Goal: Task Accomplishment & Management: Use online tool/utility

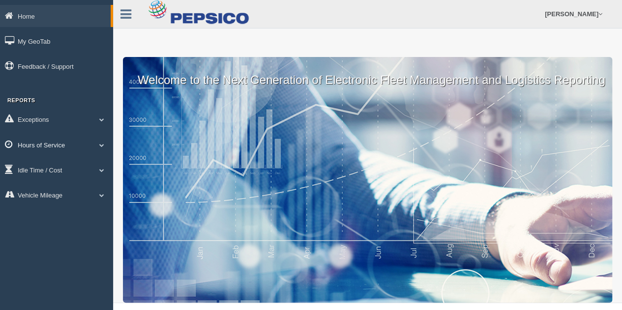
click at [35, 145] on link "Hours of Service" at bounding box center [56, 145] width 113 height 22
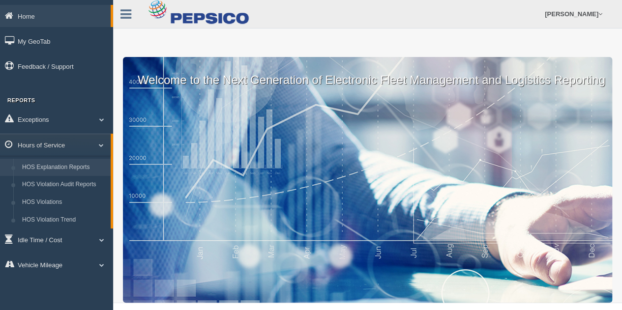
click at [51, 171] on link "HOS Explanation Reports" at bounding box center [64, 168] width 93 height 18
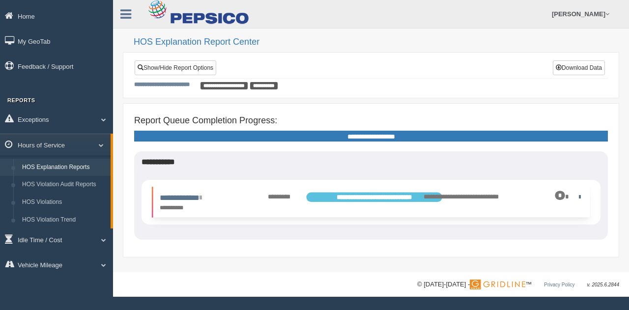
click at [571, 195] on div "*" at bounding box center [551, 196] width 62 height 9
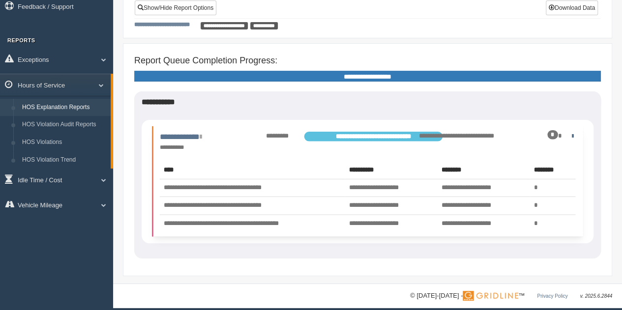
scroll to position [66, 0]
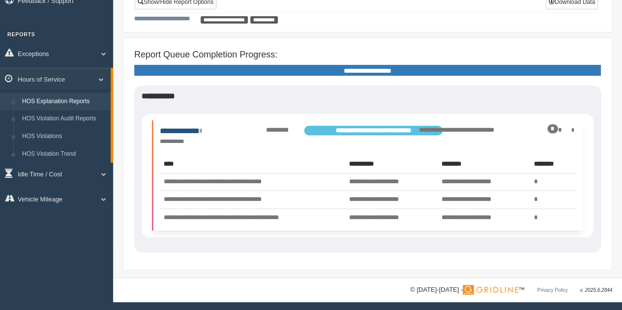
click at [184, 127] on link "**********" at bounding box center [181, 130] width 42 height 7
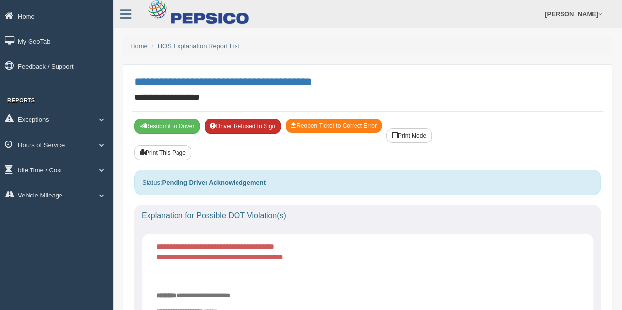
click at [258, 124] on button "Driver Refused to Sign" at bounding box center [242, 126] width 76 height 15
